Goal: Task Accomplishment & Management: Use online tool/utility

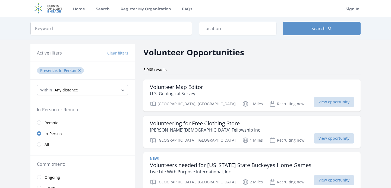
click at [58, 124] on span "Remote" at bounding box center [52, 122] width 14 height 5
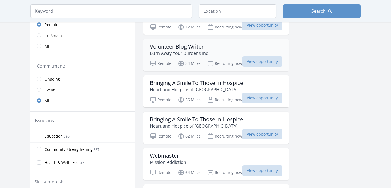
scroll to position [77, 0]
click at [246, 99] on span "View opportunity" at bounding box center [262, 98] width 40 height 10
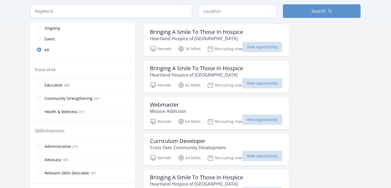
scroll to position [134, 0]
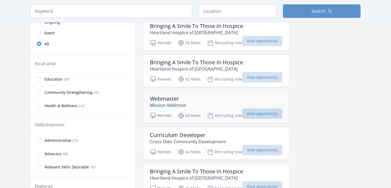
click at [261, 111] on span "View opportunity" at bounding box center [262, 114] width 40 height 10
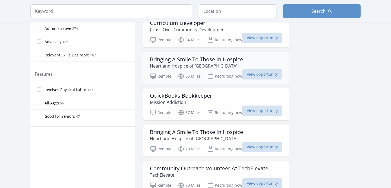
scroll to position [247, 0]
click at [268, 113] on span "View opportunity" at bounding box center [262, 110] width 40 height 10
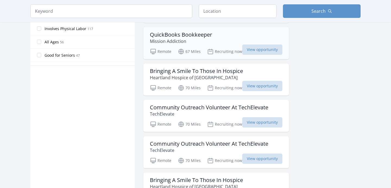
scroll to position [308, 0]
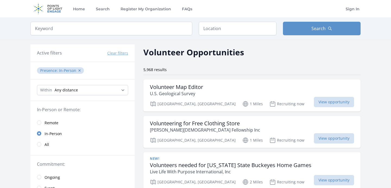
click at [46, 127] on link "Remote" at bounding box center [82, 122] width 104 height 11
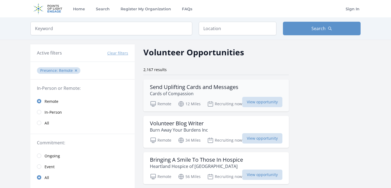
click at [256, 97] on div "Send Uplifting Cards and Messages Cards of Compassion" at bounding box center [216, 90] width 133 height 13
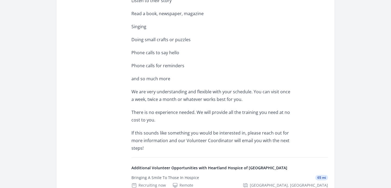
scroll to position [204, 0]
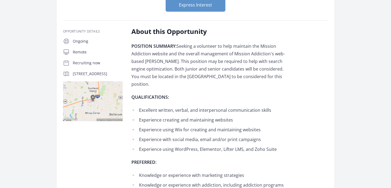
scroll to position [78, 0]
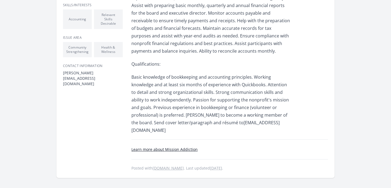
scroll to position [232, 0]
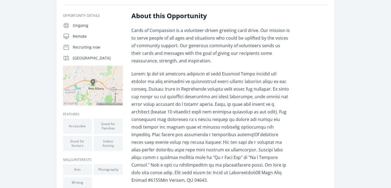
scroll to position [210, 0]
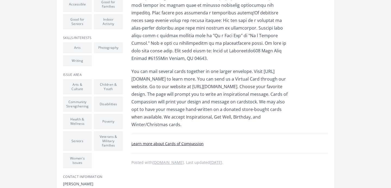
click at [180, 84] on p "You can mail several cards together in one larger envelope. Visit [URL][DOMAIN_…" at bounding box center [211, 98] width 159 height 61
click at [183, 85] on p "You can mail several cards together in one larger envelope. Visit [URL][DOMAIN_…" at bounding box center [211, 98] width 159 height 61
click at [184, 83] on p "You can mail several cards together in one larger envelope. Visit [URL][DOMAIN_…" at bounding box center [211, 98] width 159 height 61
click at [185, 88] on p "You can mail several cards together in one larger envelope. Visit [URL][DOMAIN_…" at bounding box center [211, 98] width 159 height 61
click at [185, 87] on p "You can mail several cards together in one larger envelope. Visit [URL][DOMAIN_…" at bounding box center [211, 98] width 159 height 61
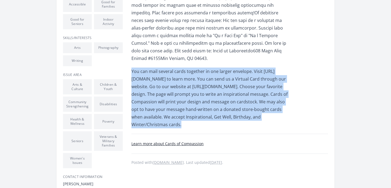
click at [185, 87] on p "You can mail several cards together in one larger envelope. Visit [URL][DOMAIN_…" at bounding box center [211, 98] width 159 height 61
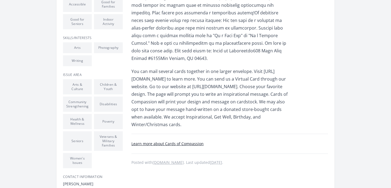
click at [136, 87] on p "You can mail several cards together in one larger envelope. Visit [URL][DOMAIN_…" at bounding box center [211, 98] width 159 height 61
click at [139, 89] on p "You can mail several cards together in one larger envelope. Visit [URL][DOMAIN_…" at bounding box center [211, 98] width 159 height 61
drag, startPoint x: 137, startPoint y: 87, endPoint x: 235, endPoint y: 87, distance: 98.4
click at [235, 87] on p "You can mail several cards together in one larger envelope. Visit [URL][DOMAIN_…" at bounding box center [211, 98] width 159 height 61
copy p "[URL][DOMAIN_NAME]"
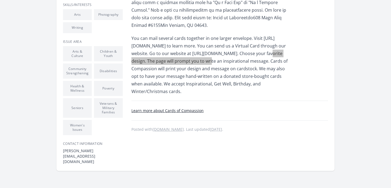
scroll to position [244, 0]
